Goal: Information Seeking & Learning: Learn about a topic

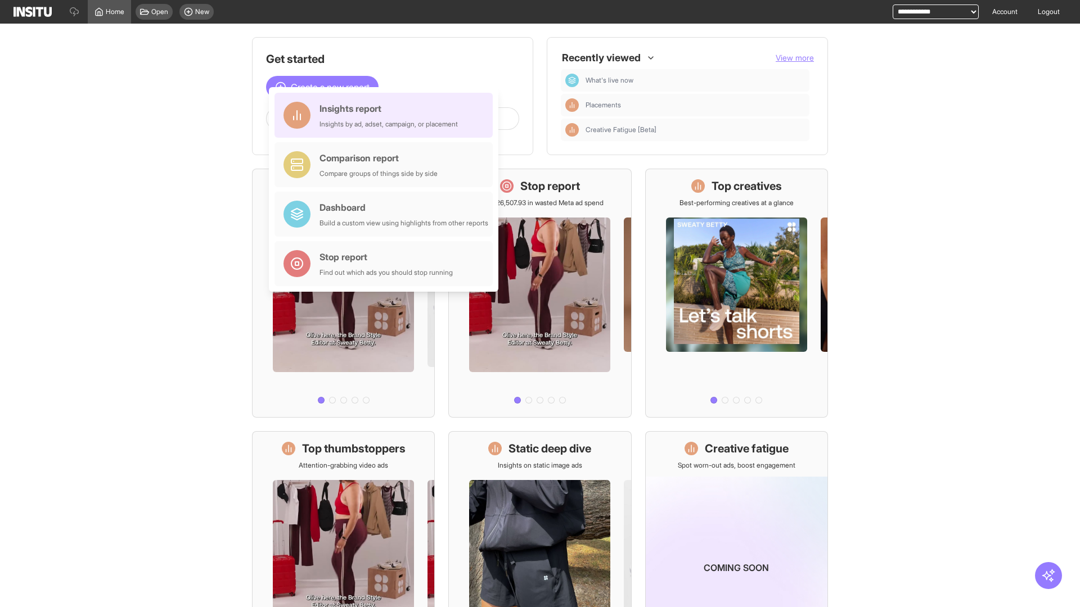
click at [386, 115] on div "Insights report Insights by ad, adset, campaign, or placement" at bounding box center [388, 115] width 138 height 27
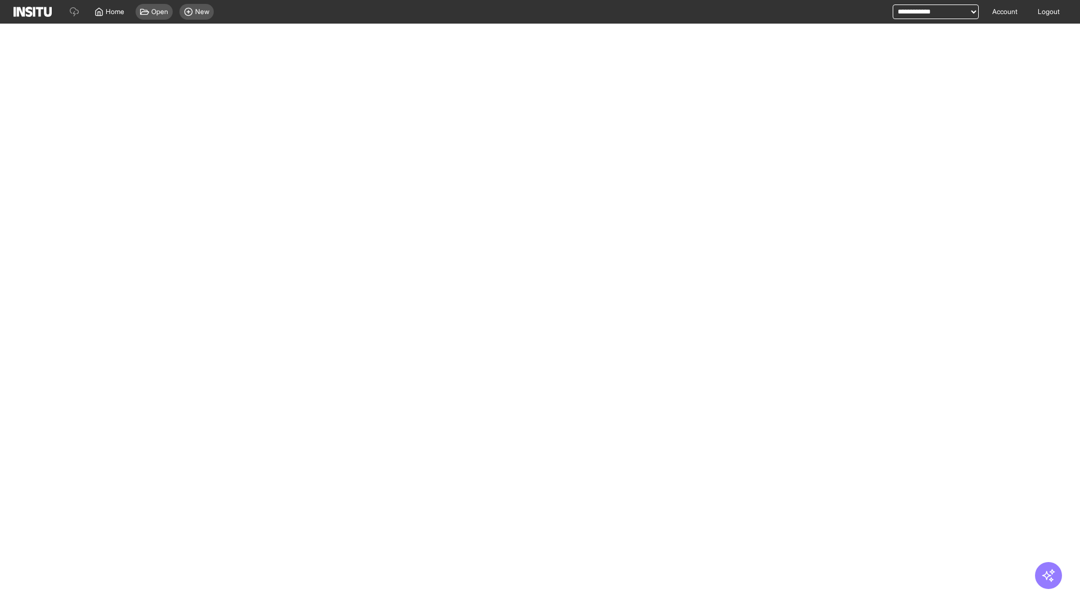
select select "**"
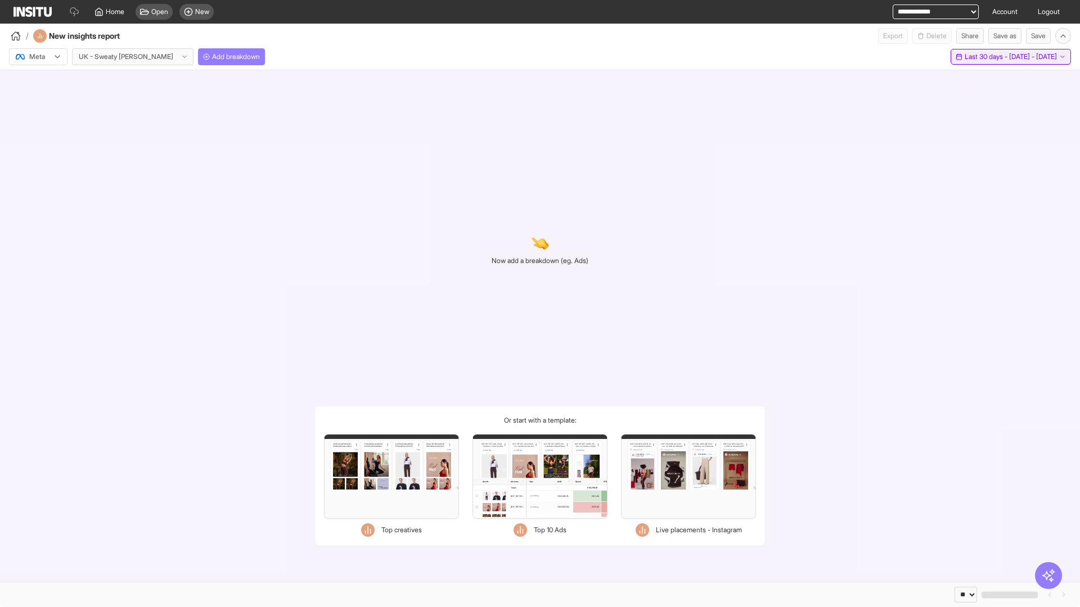
click at [988, 57] on span "Last 30 days - [DATE] - [DATE]" at bounding box center [1010, 56] width 92 height 9
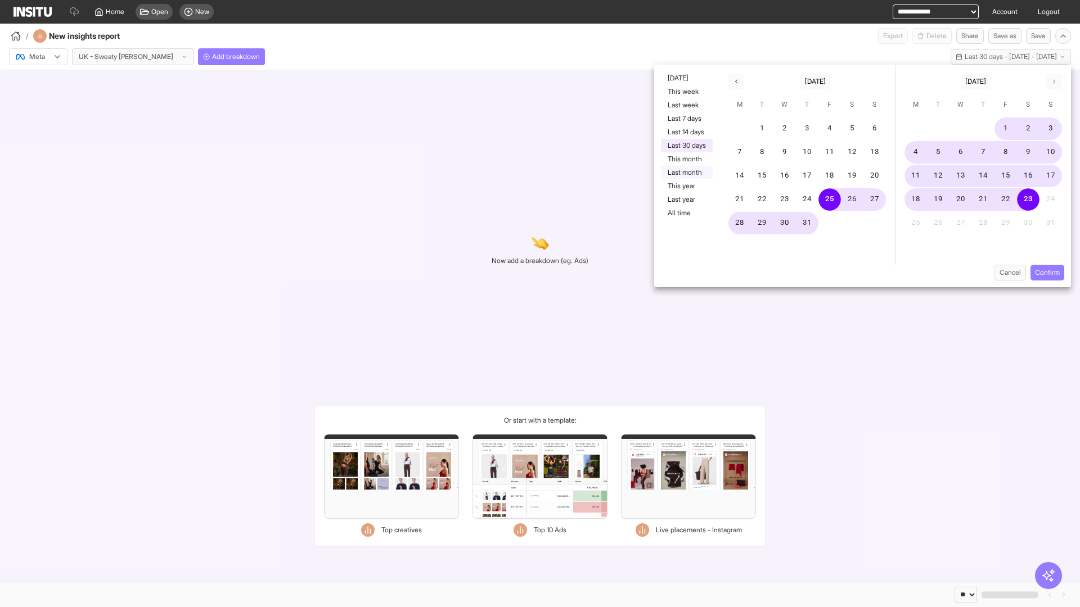
click at [685, 173] on button "Last month" at bounding box center [687, 172] width 52 height 13
